Goal: Use online tool/utility

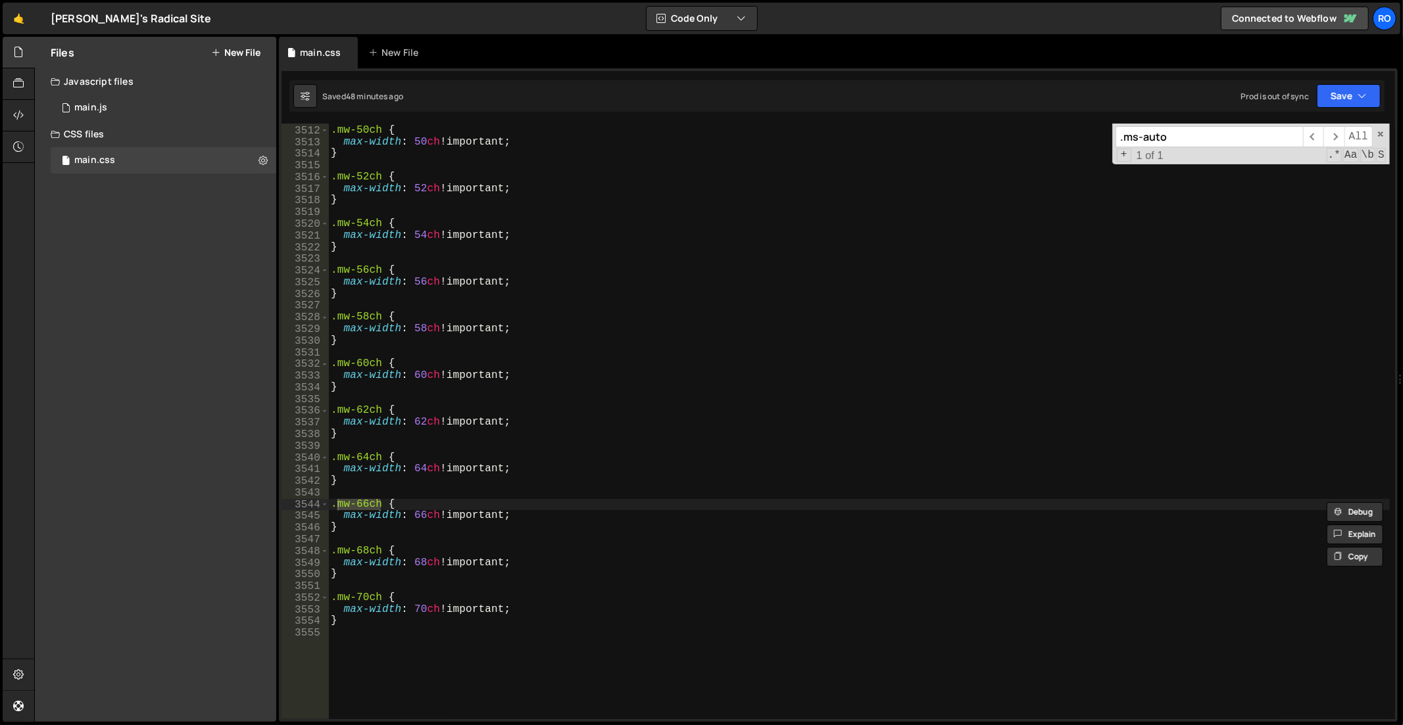
scroll to position [20955, 0]
click at [939, 251] on div ".mw-50ch { max-width : 50 ch !important ; } .mw-52ch { max-width : 52 ch !impor…" at bounding box center [859, 423] width 1063 height 621
type textarea "}"
paste input "object-position"
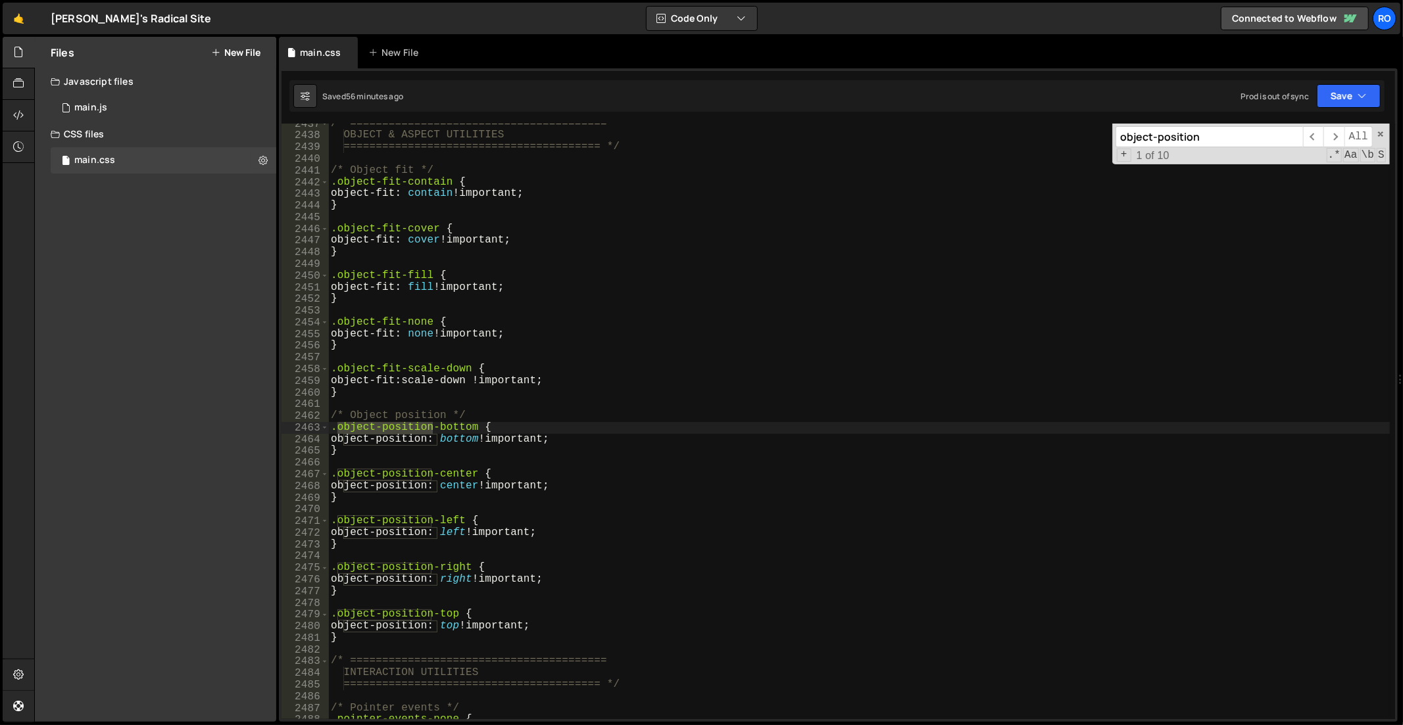
scroll to position [14816, 0]
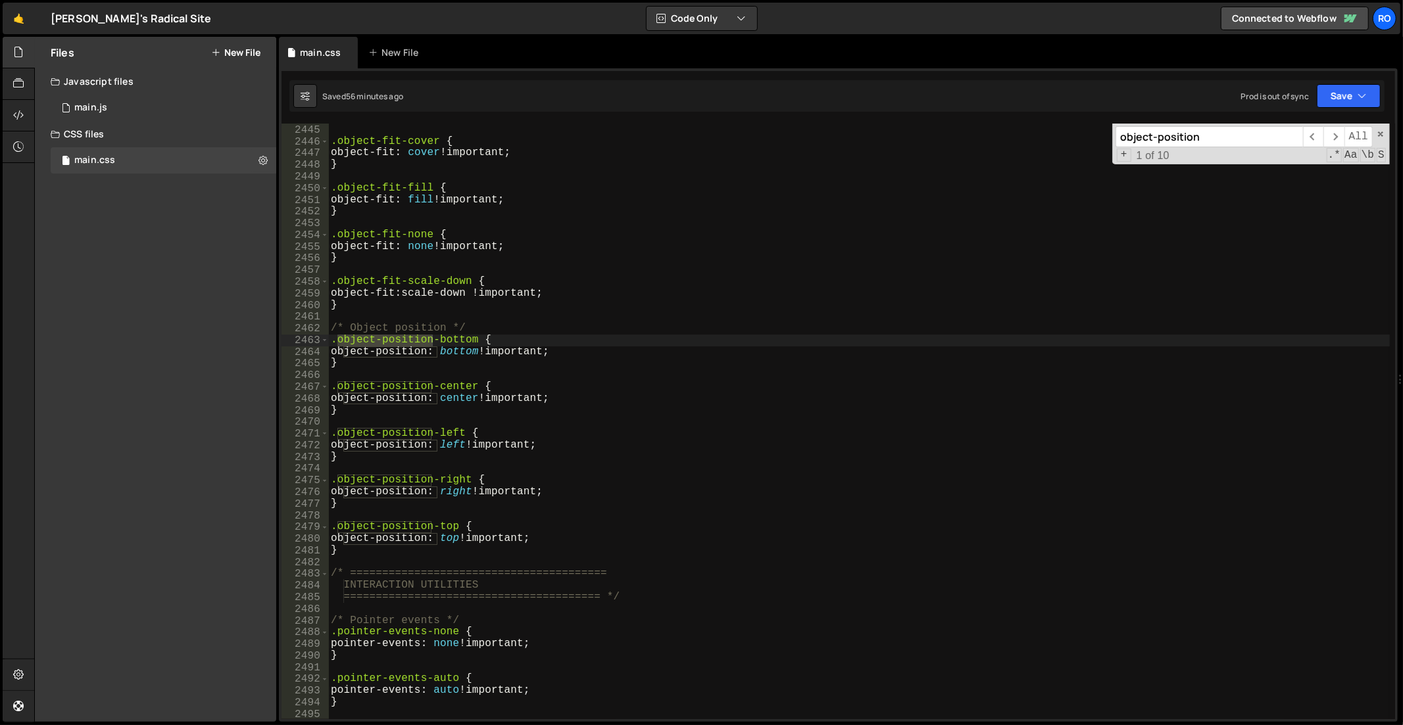
type input "object-position"
click at [448, 429] on div "} .object-fit-cover { object-fit : cover !important ; } .object-fit-fill { obje…" at bounding box center [859, 422] width 1063 height 621
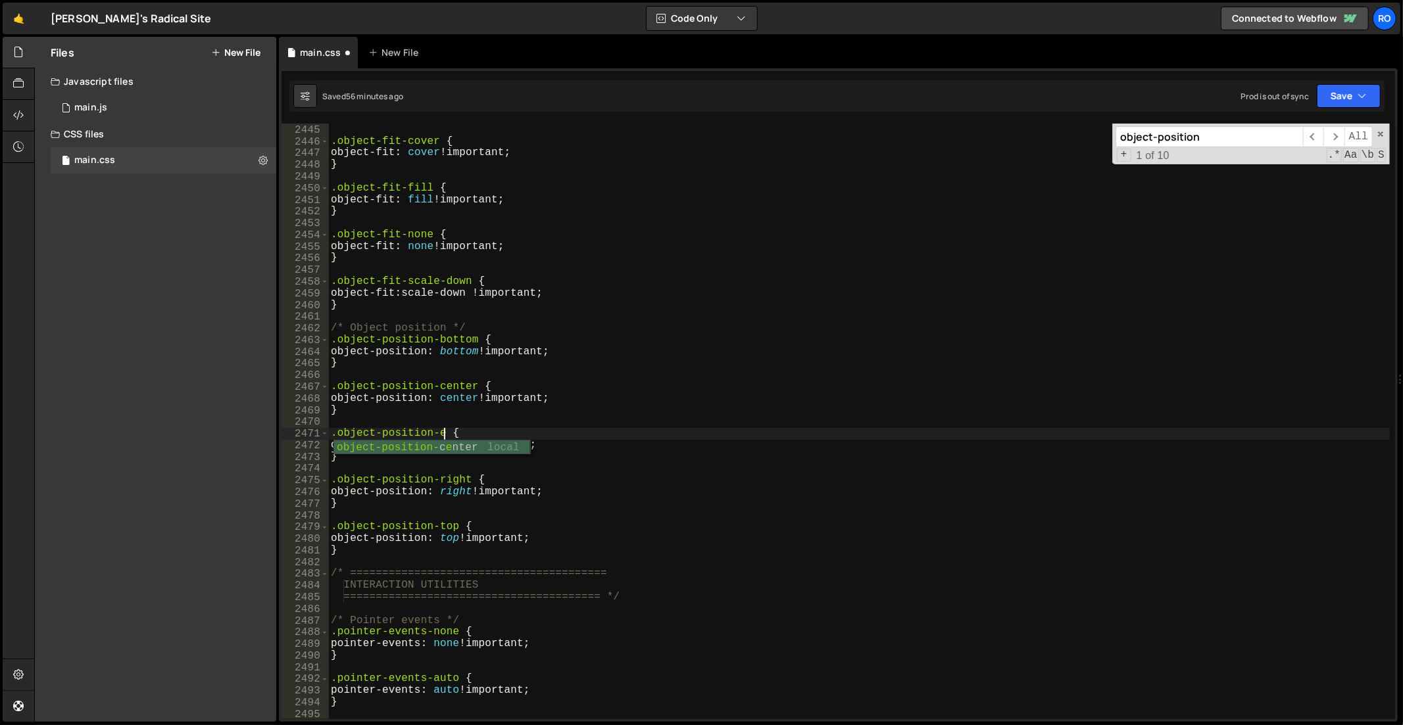
scroll to position [0, 7]
click at [454, 433] on div "} .object-fit-cover { object-fit : cover !important ; } .object-fit-fill { obje…" at bounding box center [859, 422] width 1062 height 596
click at [454, 433] on div "} .object-fit-cover { object-fit : cover !important ; } .object-fit-fill { obje…" at bounding box center [859, 422] width 1063 height 621
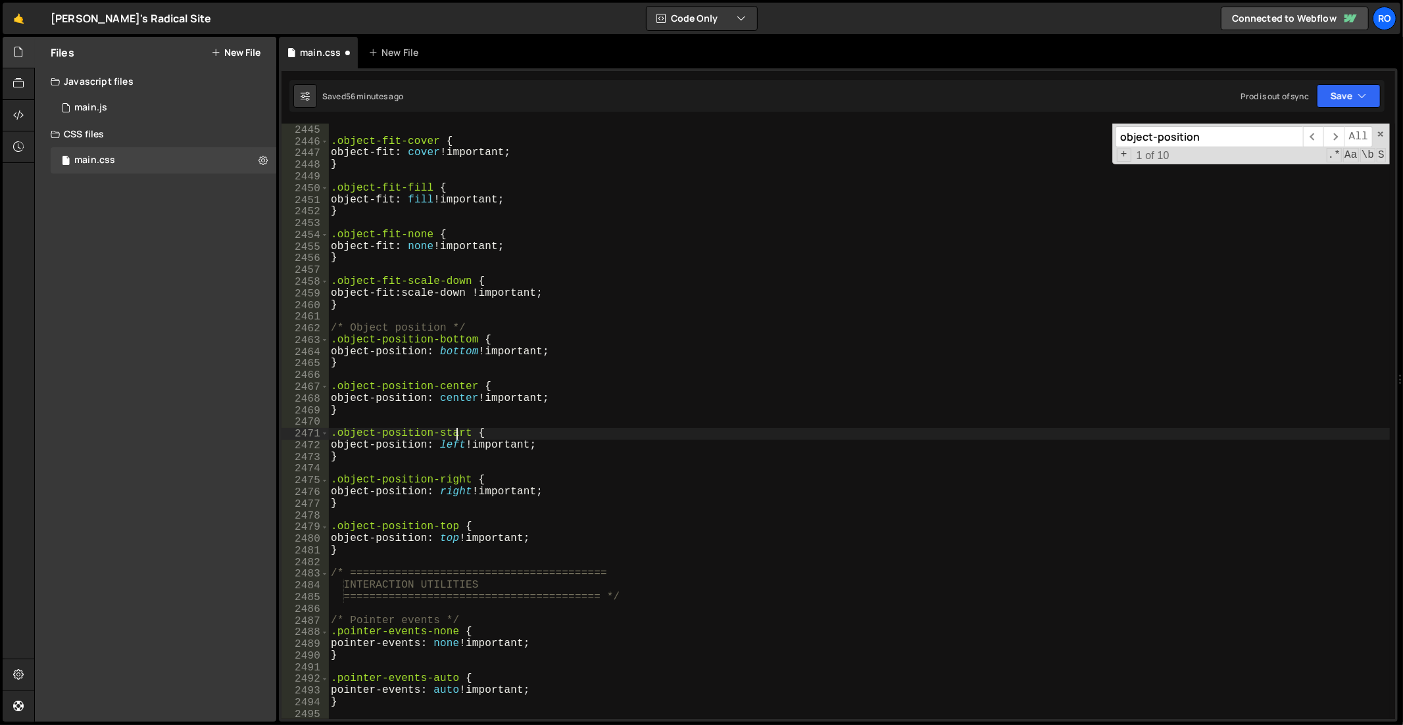
click at [454, 433] on div "} .object-fit-cover { object-fit : cover !important ; } .object-fit-fill { obje…" at bounding box center [859, 422] width 1063 height 621
click at [462, 481] on div "} .object-fit-cover { object-fit : cover !important ; } .object-fit-fill { obje…" at bounding box center [859, 422] width 1063 height 621
type textarea ".object-position-end {"
